Goal: Task Accomplishment & Management: Complete application form

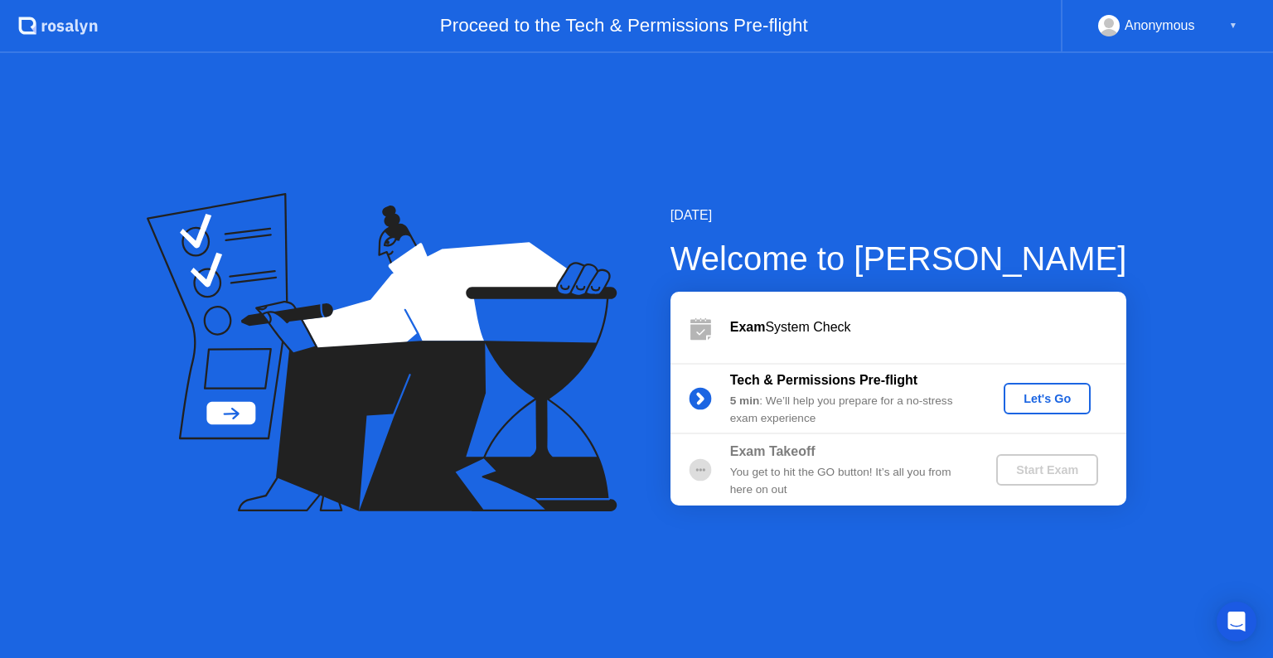
click at [856, 321] on div "Exam System Check" at bounding box center [928, 327] width 396 height 20
click at [1030, 401] on div "Let's Go" at bounding box center [1047, 398] width 74 height 13
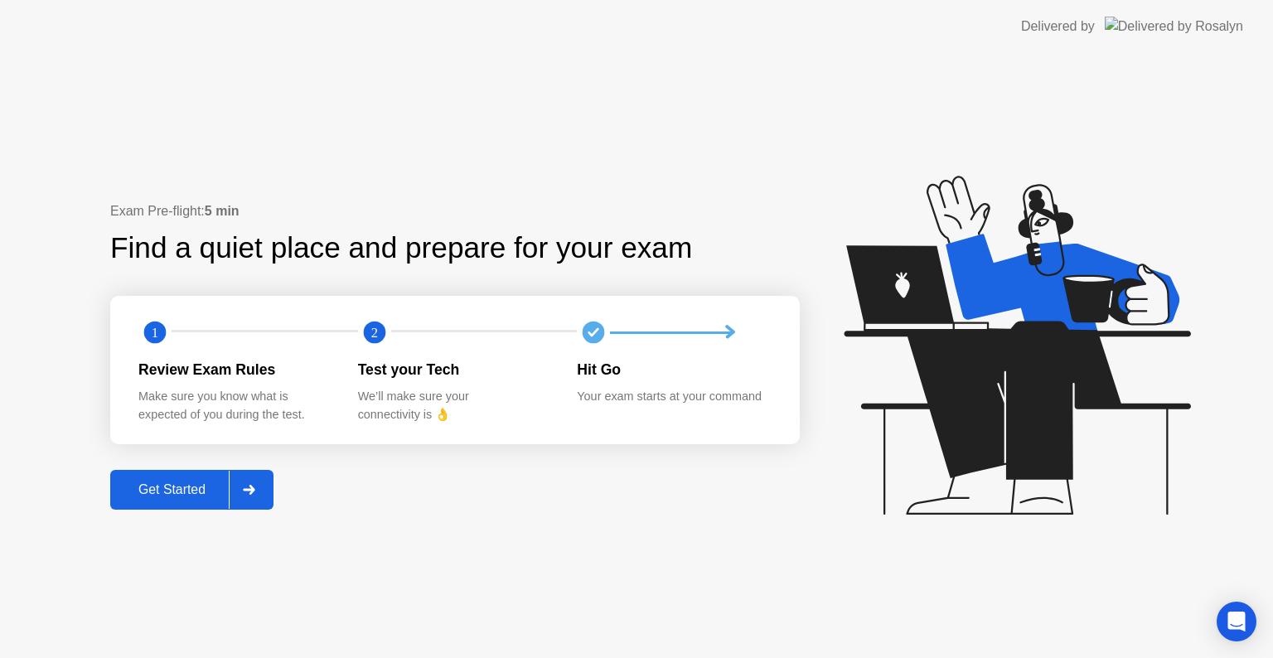
click at [188, 492] on div "Get Started" at bounding box center [172, 489] width 114 height 15
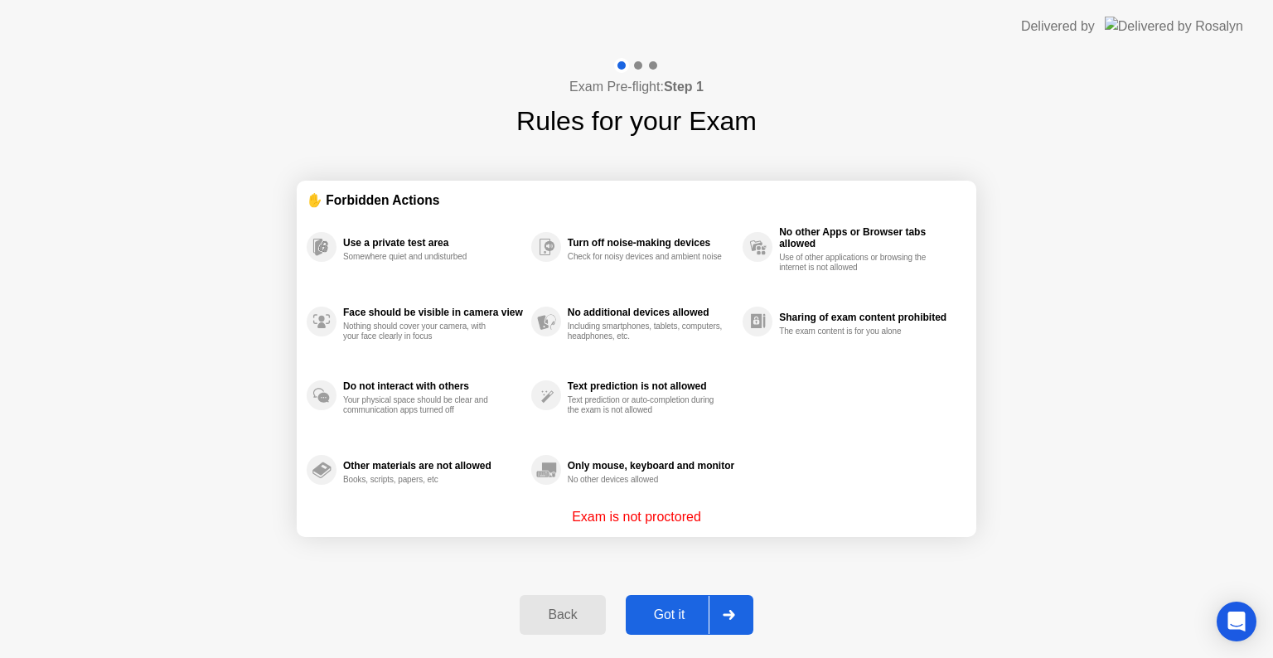
click at [738, 613] on div at bounding box center [729, 615] width 40 height 38
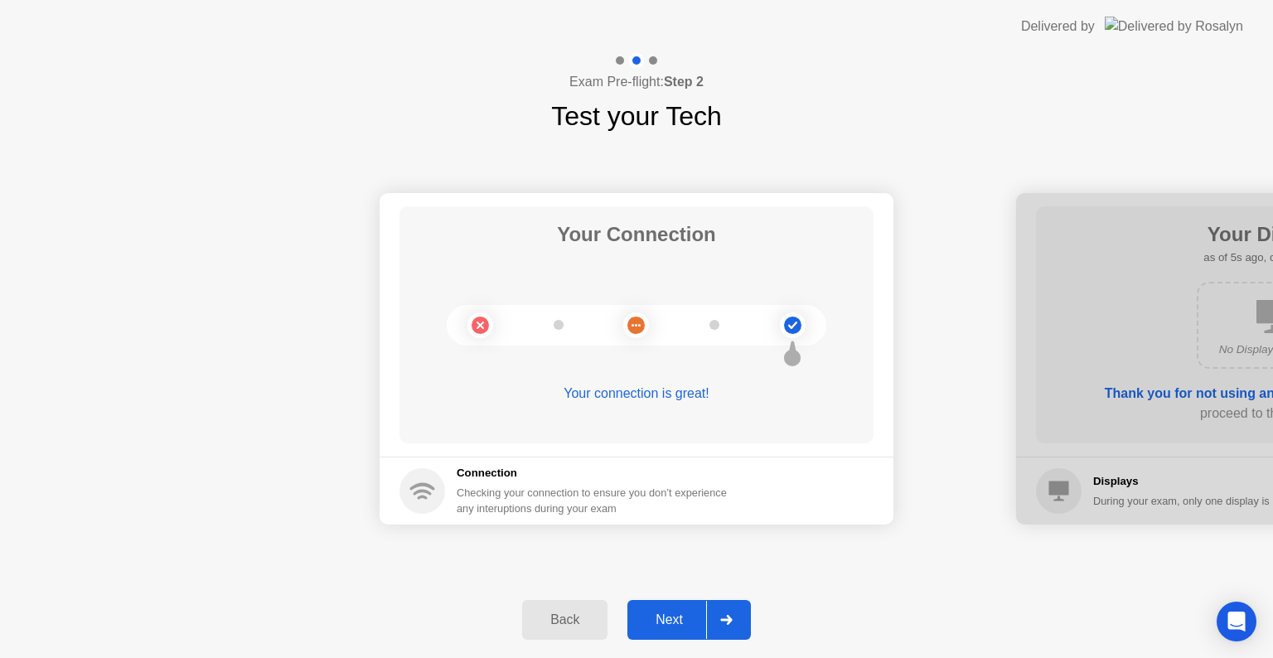
click at [746, 628] on div at bounding box center [726, 620] width 40 height 38
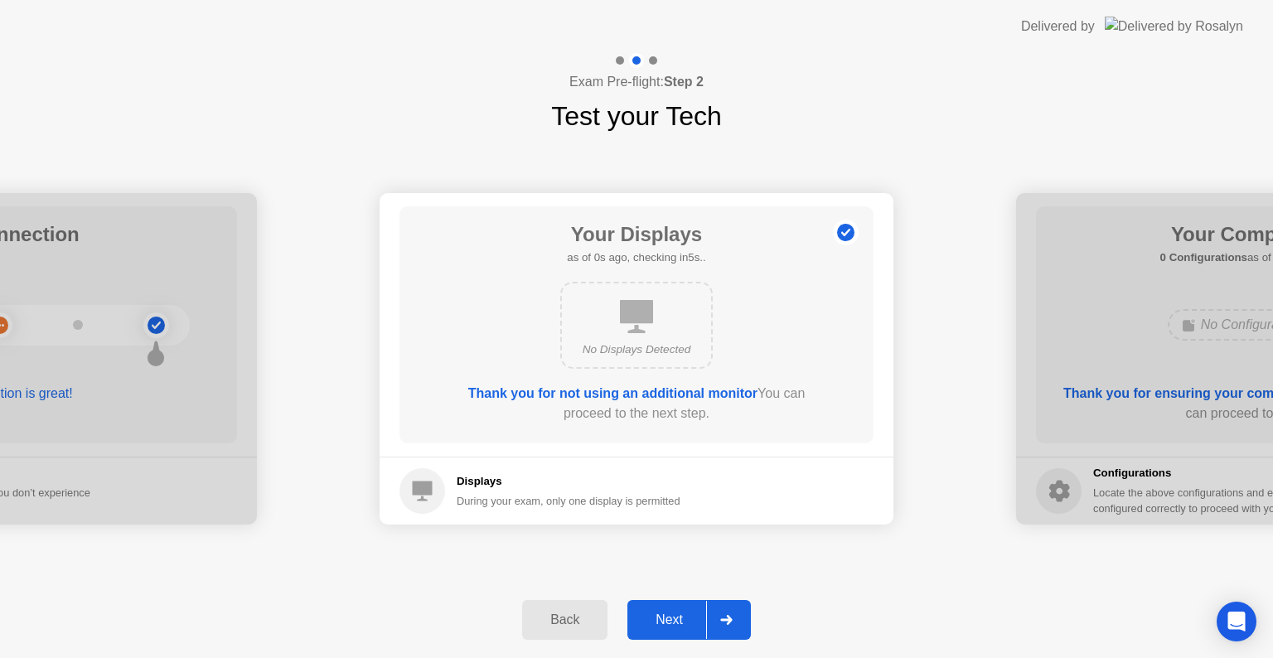
click at [740, 617] on div at bounding box center [726, 620] width 40 height 38
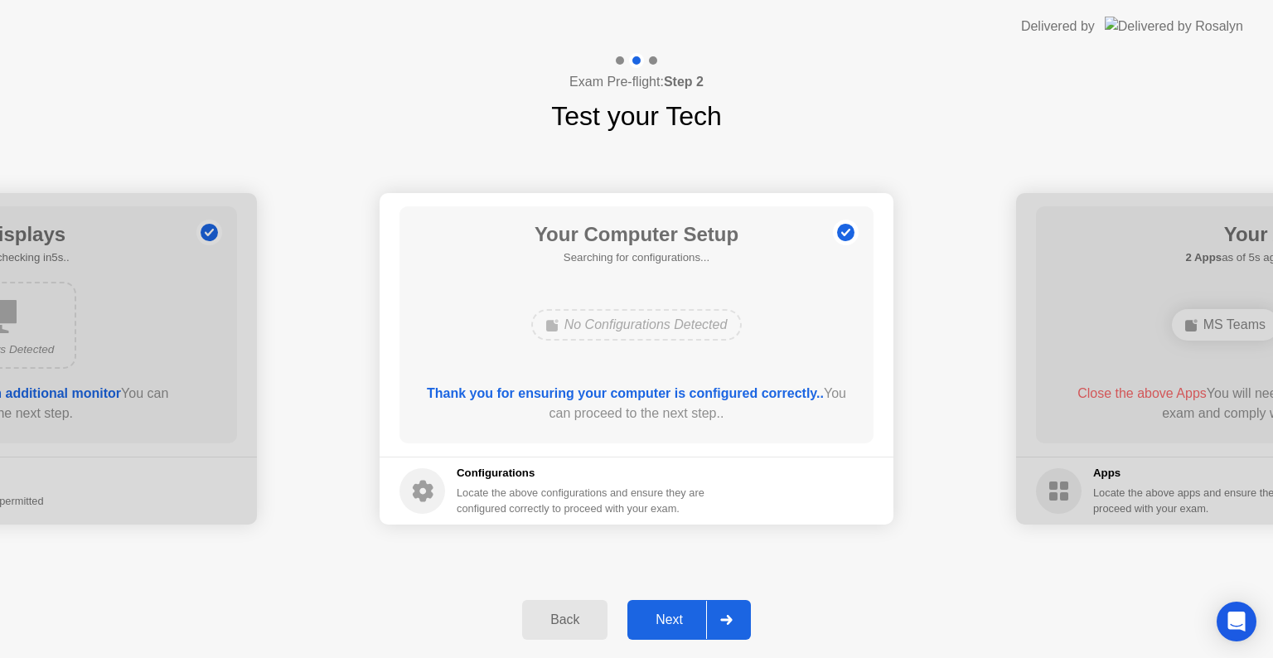
click at [736, 622] on div at bounding box center [726, 620] width 40 height 38
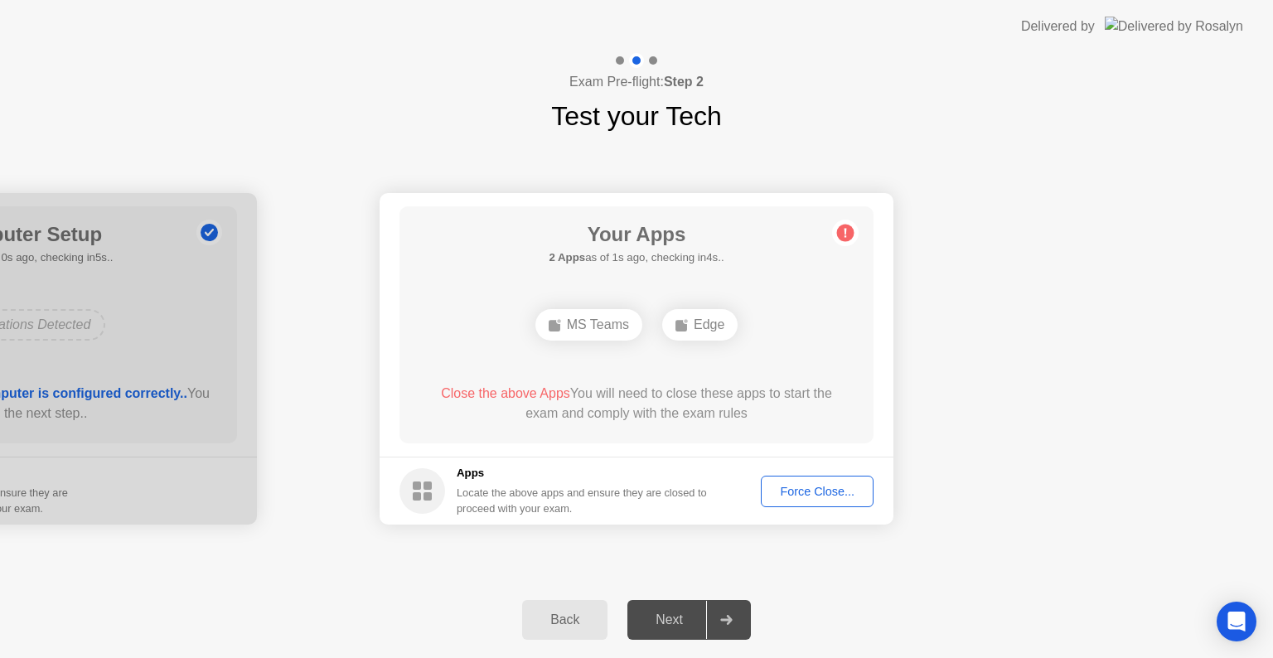
click at [835, 492] on div "Force Close..." at bounding box center [817, 491] width 101 height 13
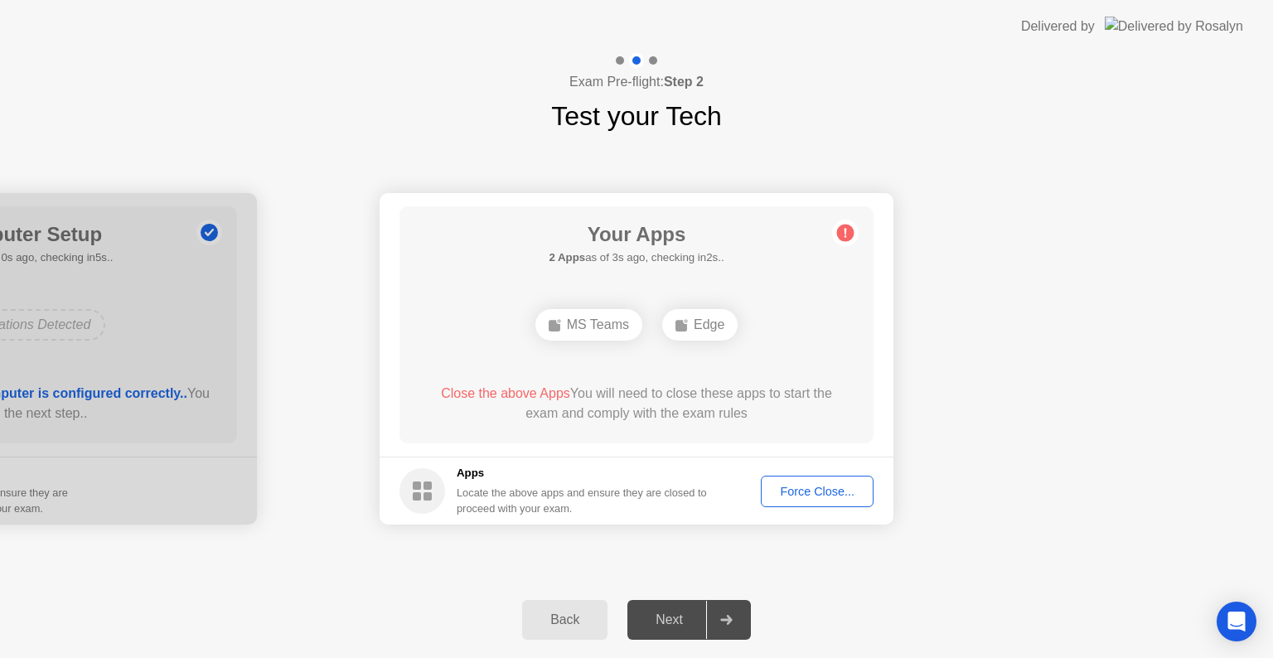
click at [808, 504] on button "Force Close..." at bounding box center [817, 491] width 113 height 31
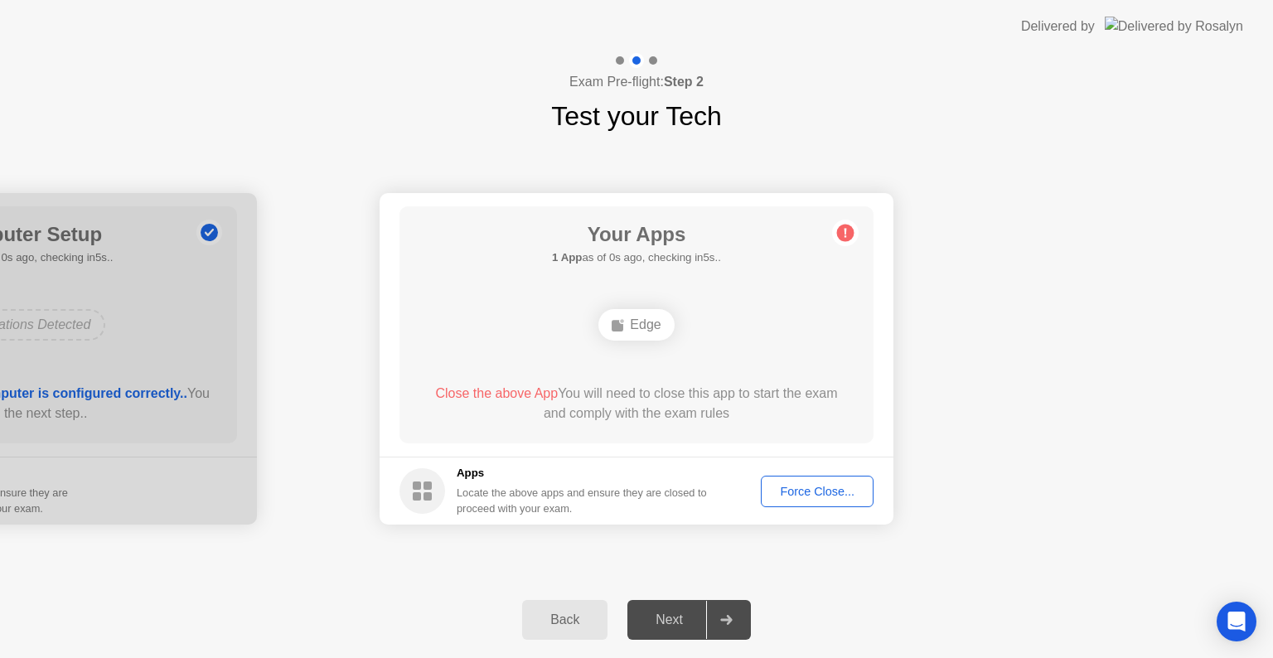
click at [835, 488] on div "Force Close..." at bounding box center [817, 491] width 101 height 13
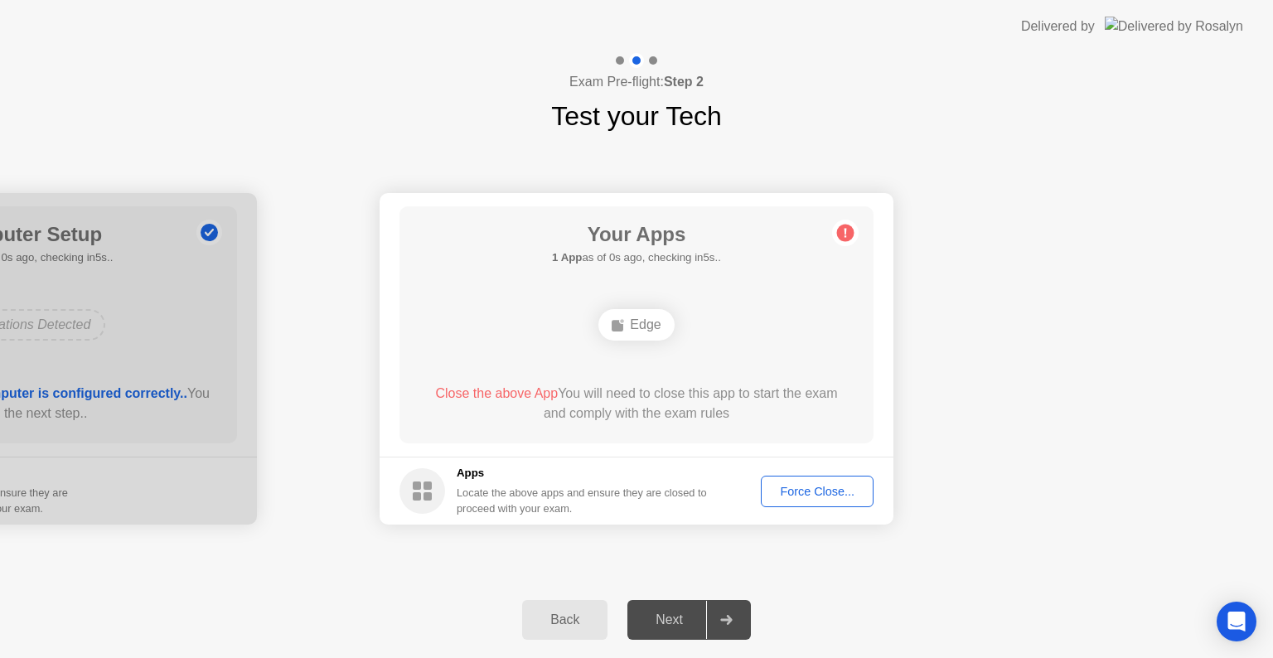
click at [841, 505] on button "Force Close..." at bounding box center [817, 491] width 113 height 31
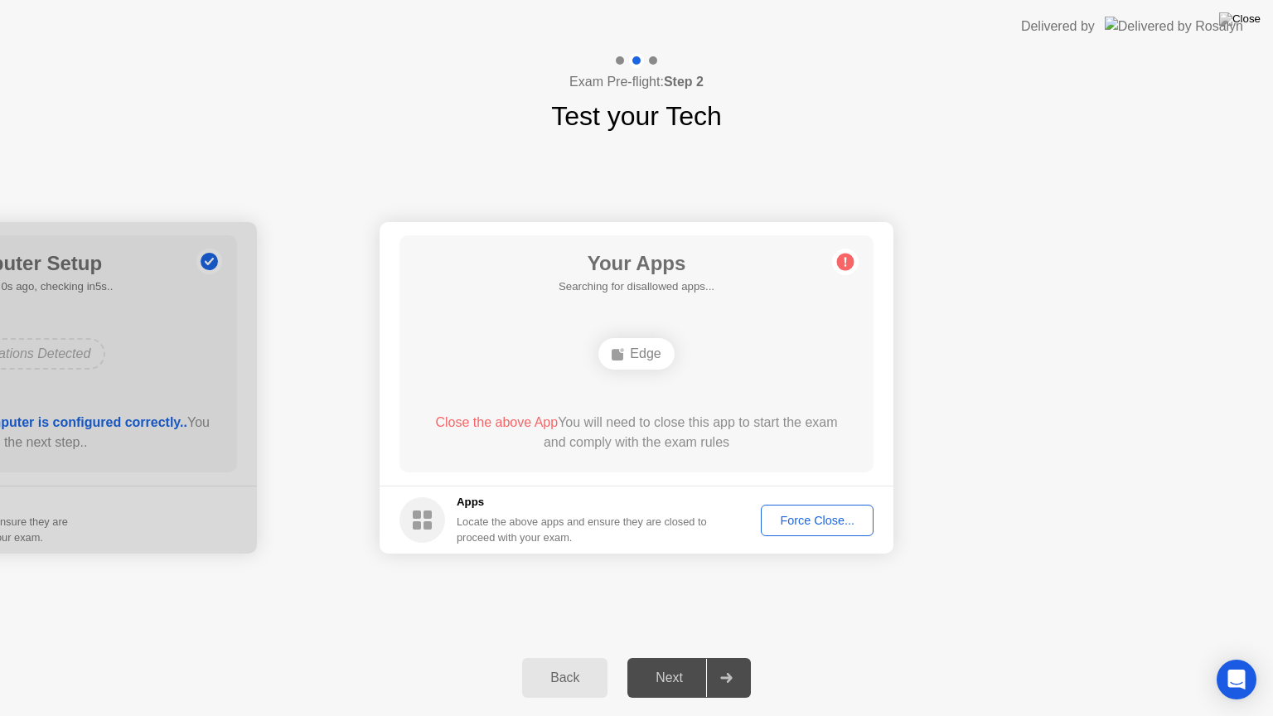
click at [841, 518] on div "Force Close..." at bounding box center [817, 520] width 101 height 13
click at [839, 510] on button "Force Close..." at bounding box center [817, 520] width 113 height 31
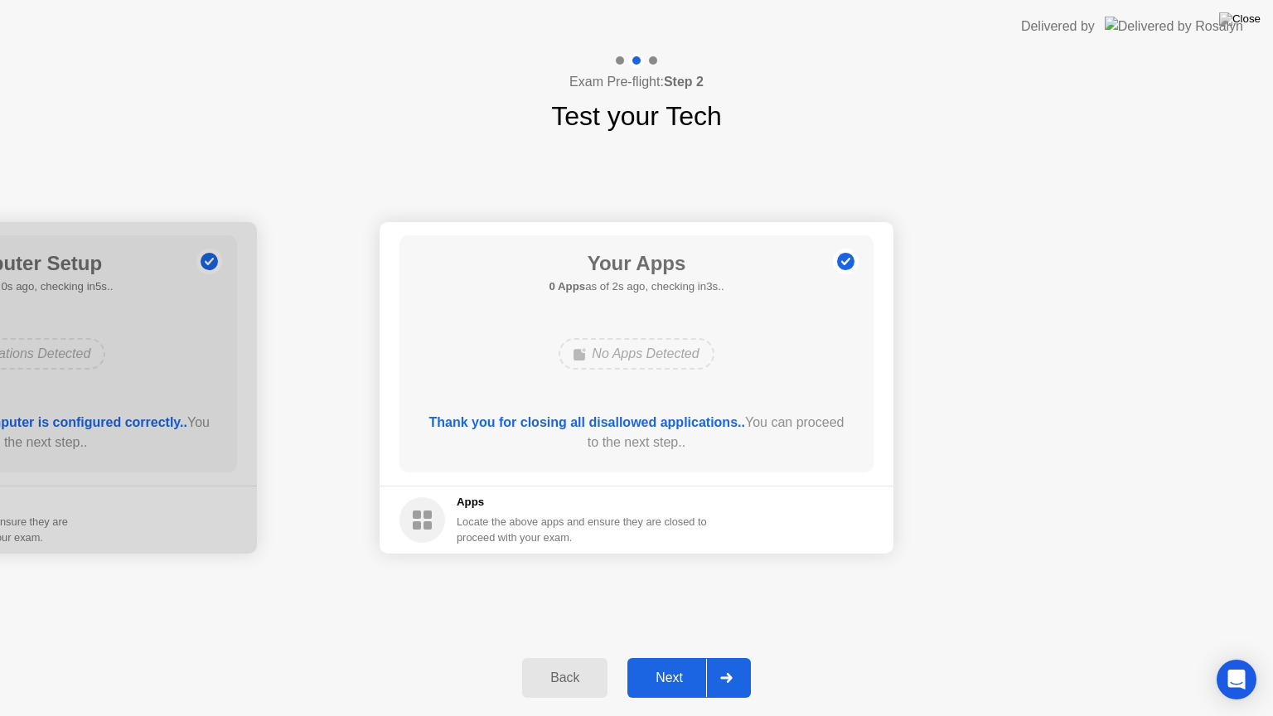
click at [735, 657] on div at bounding box center [726, 678] width 40 height 38
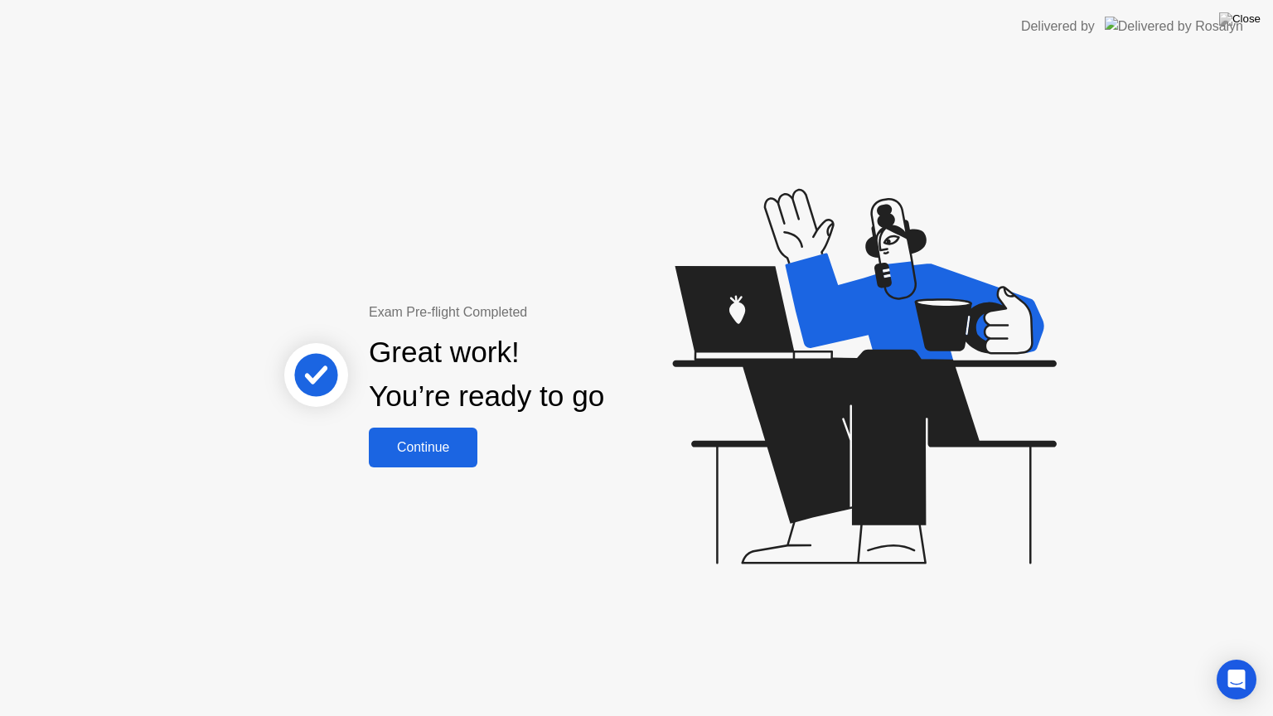
click at [468, 435] on button "Continue" at bounding box center [423, 448] width 109 height 40
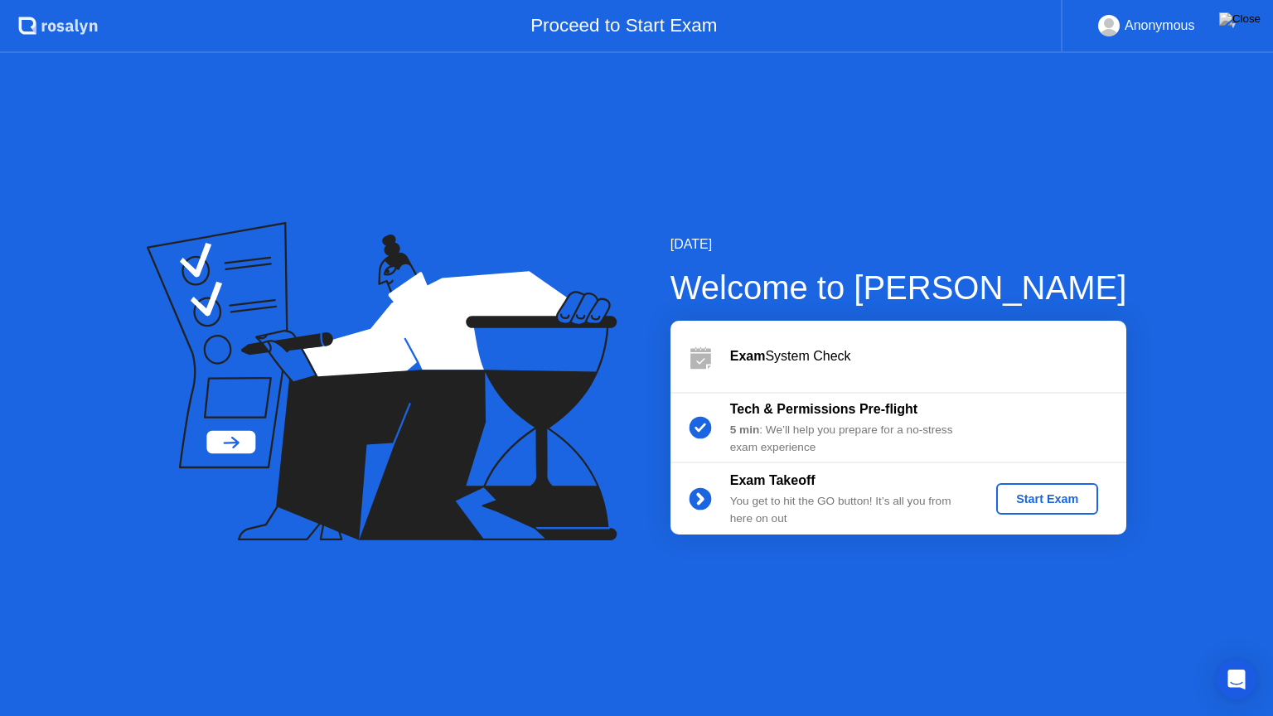
click at [1046, 494] on div "Start Exam" at bounding box center [1047, 498] width 89 height 13
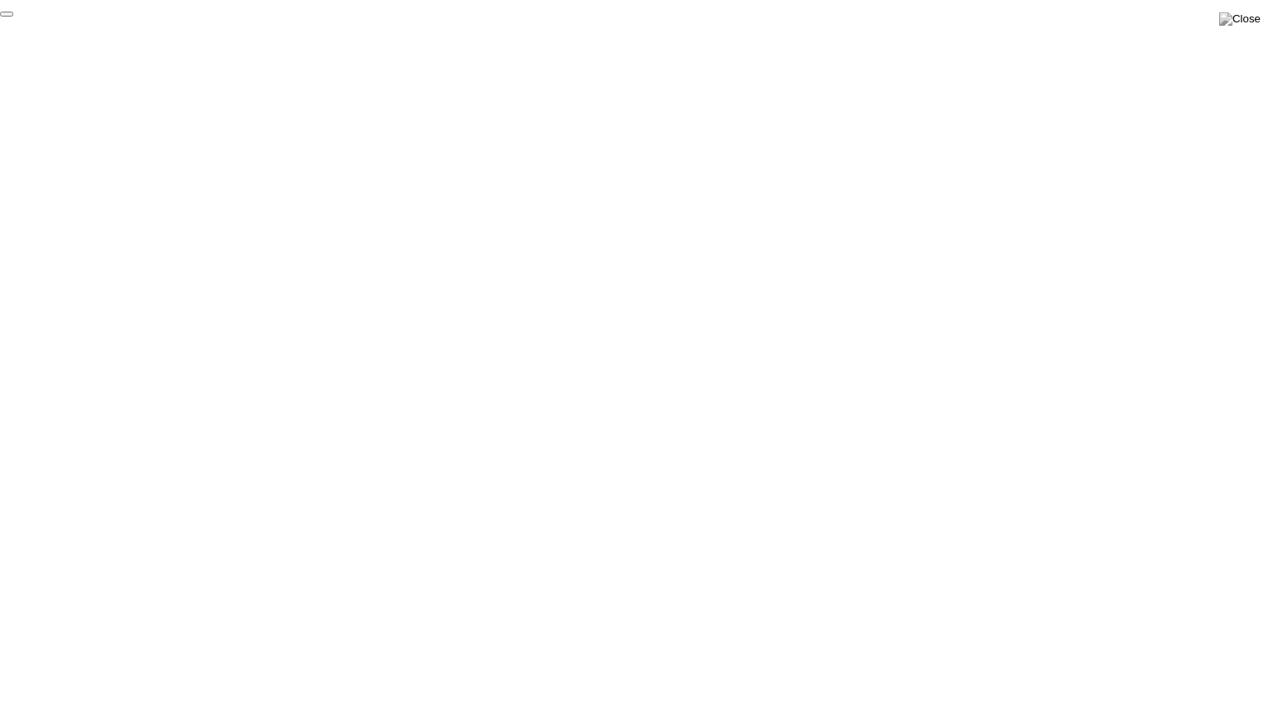
click at [13, 17] on button "End Proctoring Session" at bounding box center [6, 14] width 13 height 5
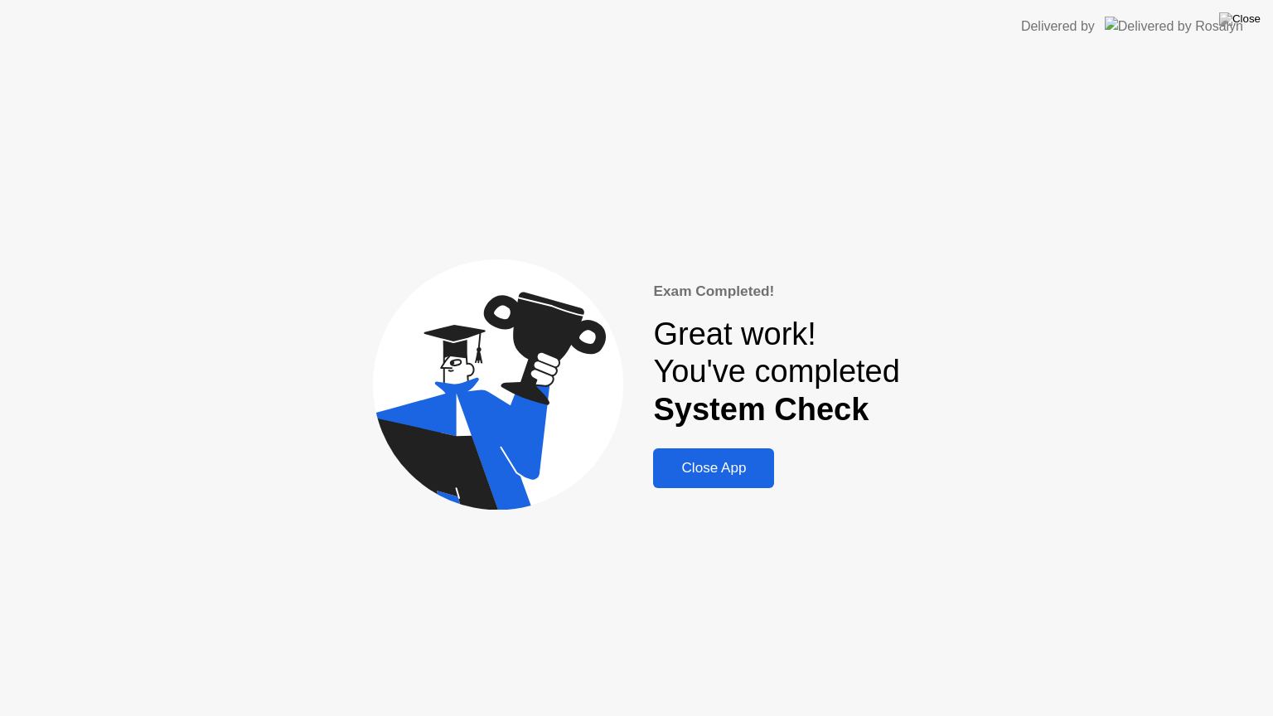
click at [738, 472] on div "Close App" at bounding box center [713, 468] width 111 height 17
